Goal: Task Accomplishment & Management: Use online tool/utility

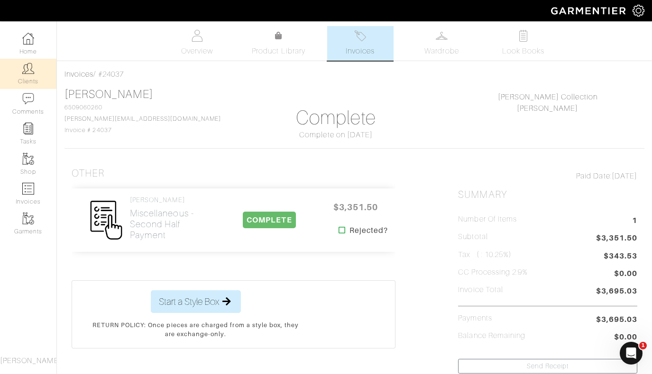
click at [34, 78] on link "Clients" at bounding box center [28, 74] width 56 height 30
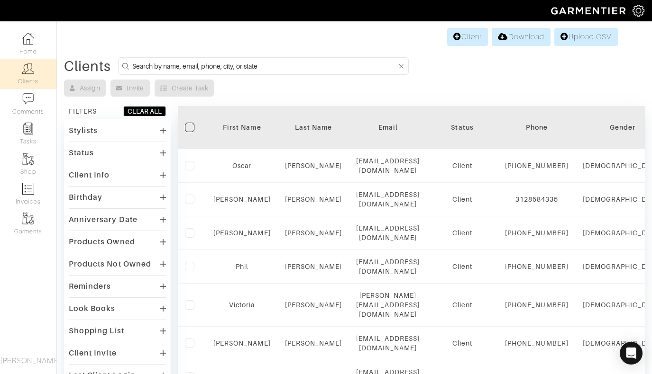
click at [254, 64] on input at bounding box center [264, 66] width 264 height 12
type input "durakovic"
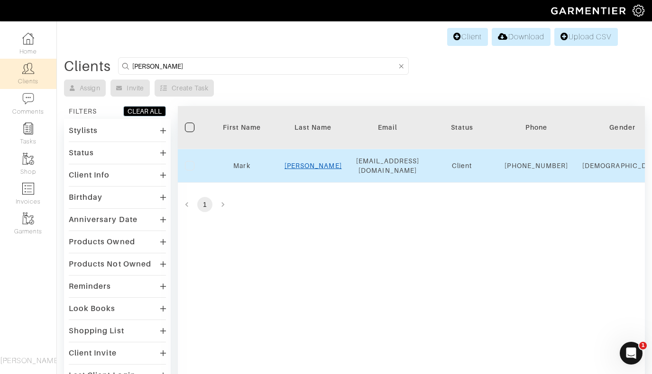
click at [311, 170] on link "[PERSON_NAME]" at bounding box center [312, 166] width 57 height 8
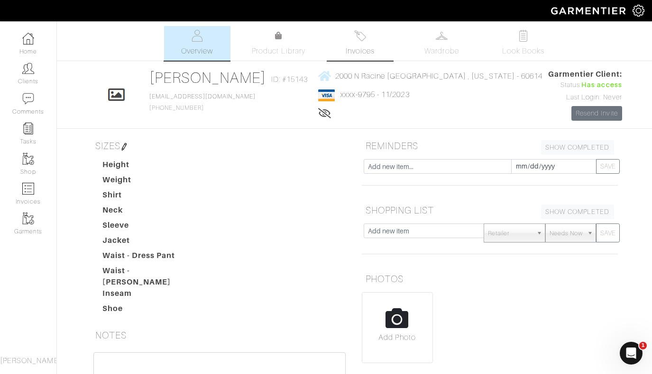
click at [360, 51] on span "Invoices" at bounding box center [359, 50] width 29 height 11
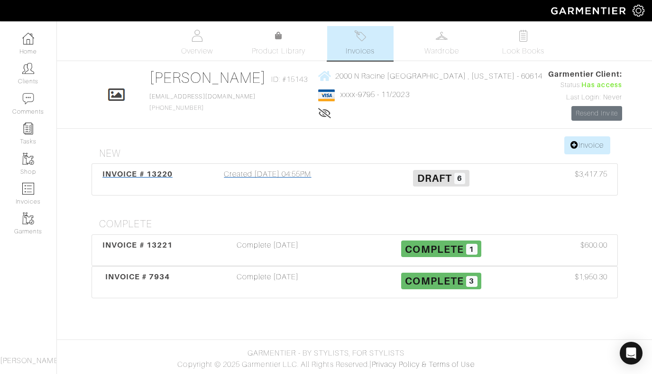
click at [271, 172] on div "Created [DATE] 04:55PM" at bounding box center [267, 180] width 173 height 22
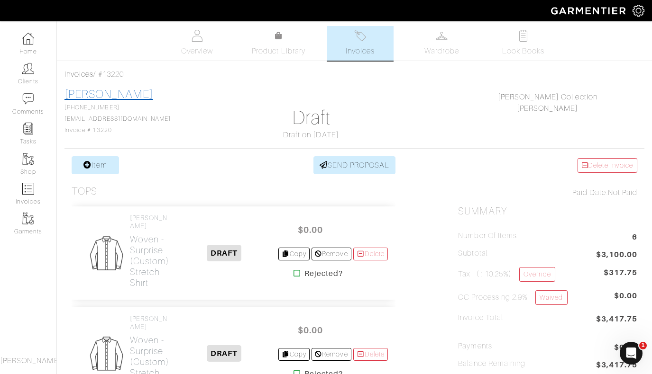
click at [108, 93] on link "[PERSON_NAME]" at bounding box center [108, 94] width 89 height 12
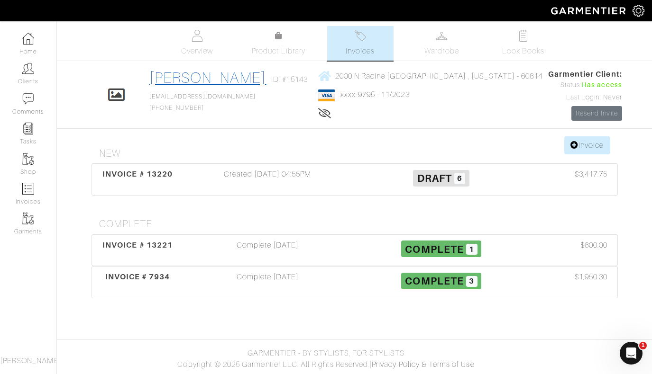
click at [227, 75] on link "[PERSON_NAME]" at bounding box center [207, 77] width 117 height 17
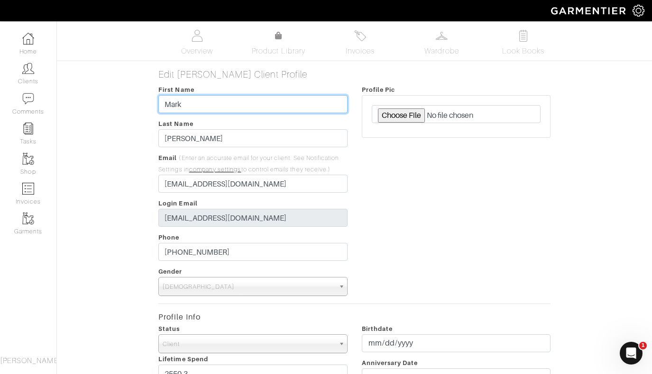
drag, startPoint x: 209, startPoint y: 102, endPoint x: 134, endPoint y: 104, distance: 74.9
type input "A"
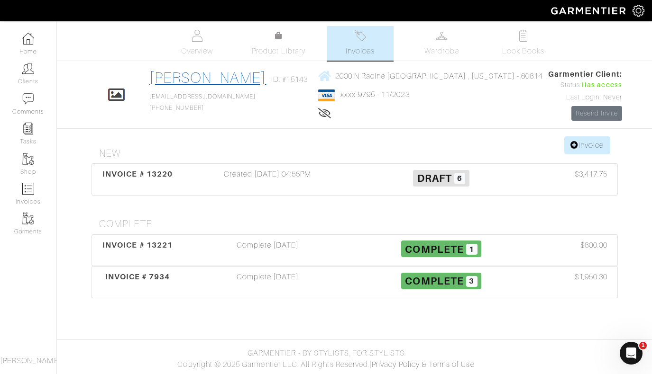
click at [239, 82] on link "[PERSON_NAME]" at bounding box center [207, 77] width 117 height 17
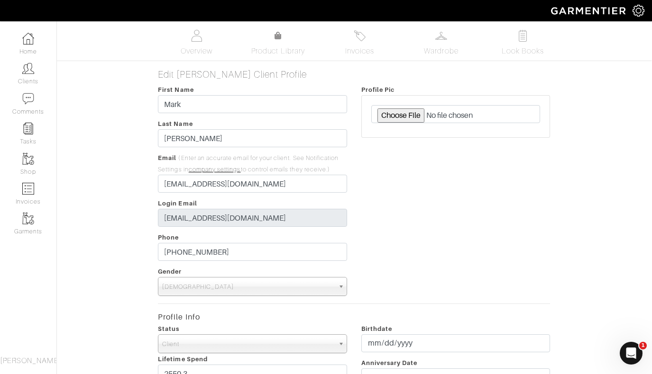
scroll to position [0, 0]
click at [357, 35] on img at bounding box center [360, 36] width 12 height 12
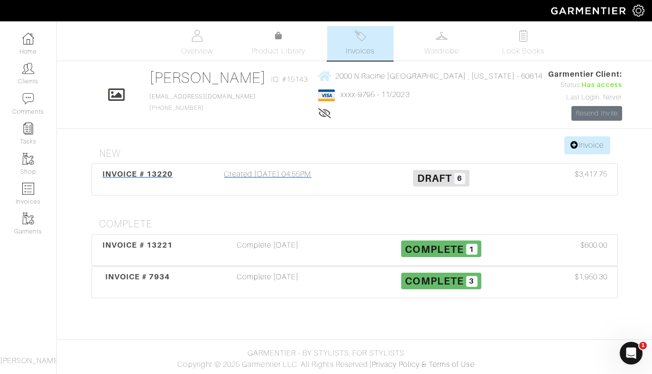
click at [286, 176] on div "Created [DATE] 04:55PM" at bounding box center [267, 180] width 173 height 22
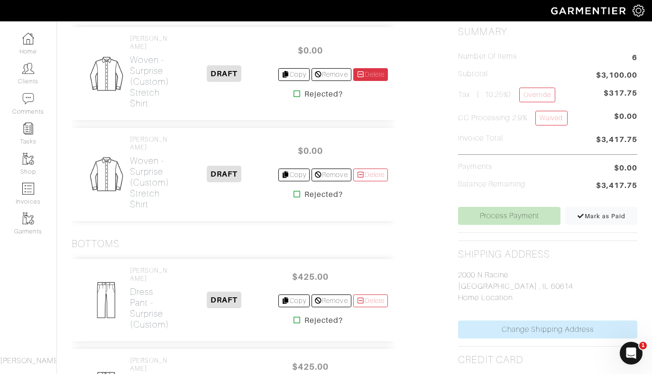
scroll to position [178, 0]
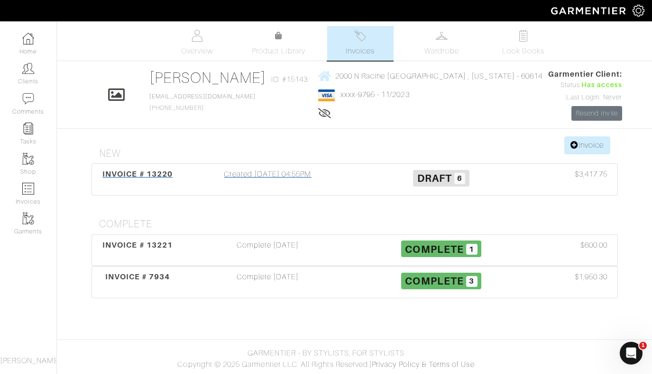
click at [151, 173] on span "INVOICE # 13220" at bounding box center [137, 174] width 70 height 9
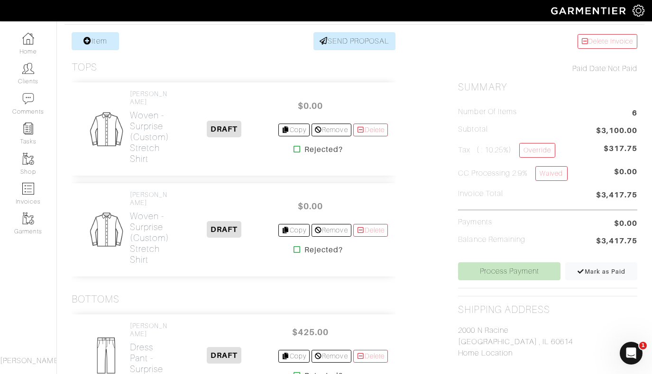
scroll to position [123, 0]
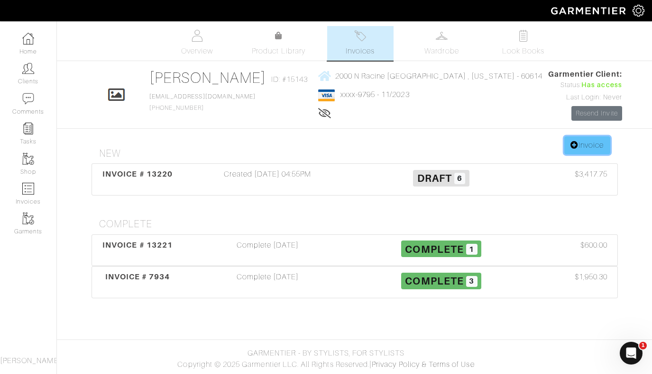
click at [584, 142] on link "Invoice" at bounding box center [586, 145] width 45 height 18
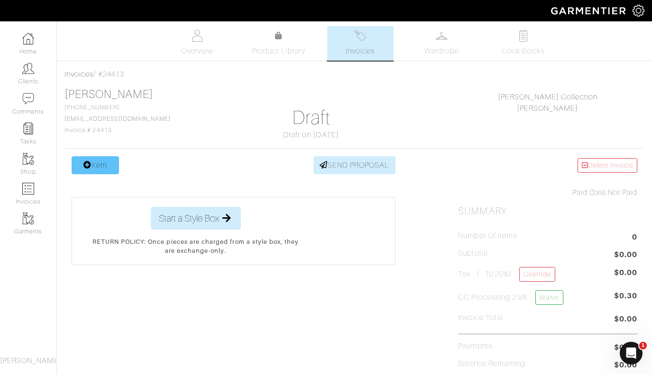
click at [106, 164] on link "Item" at bounding box center [95, 165] width 47 height 18
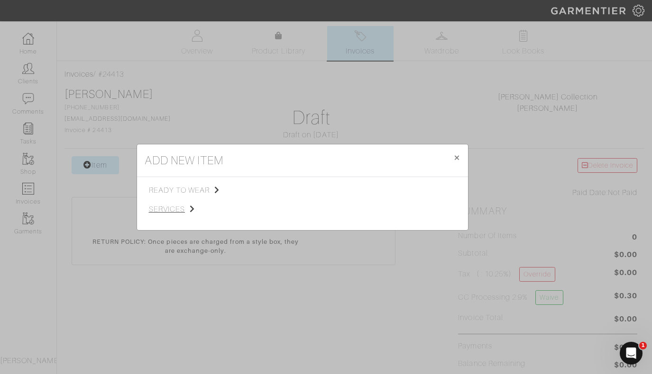
click at [166, 205] on span "services" at bounding box center [196, 209] width 95 height 11
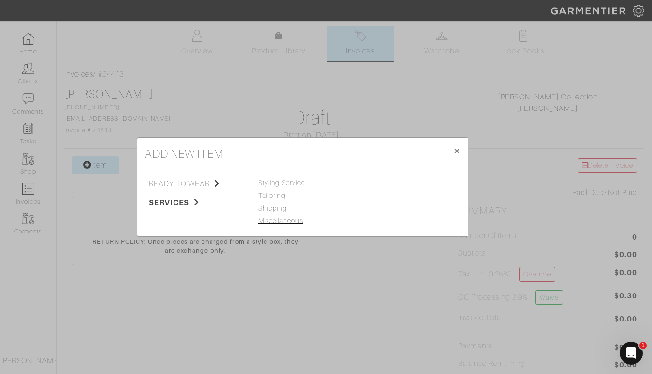
click at [287, 222] on link "Miscellaneous" at bounding box center [280, 221] width 45 height 8
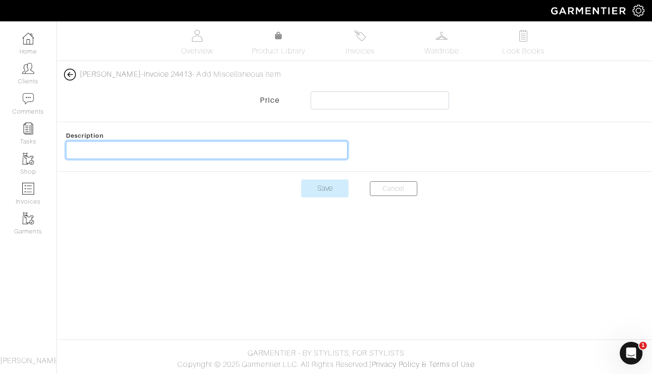
click at [186, 147] on input "text" at bounding box center [206, 150] width 281 height 18
type input "Consulting Services"
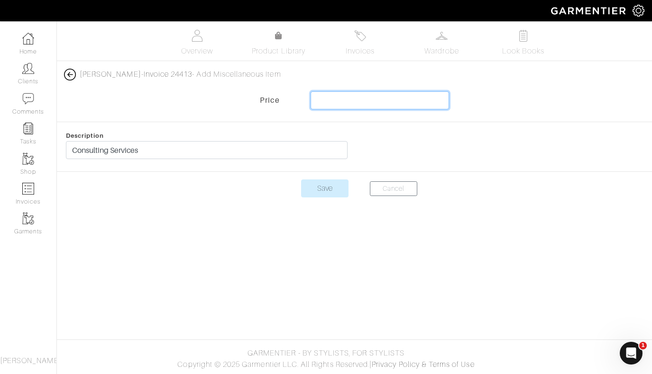
click at [367, 105] on input "text" at bounding box center [379, 100] width 138 height 18
